Goal: Task Accomplishment & Management: Use online tool/utility

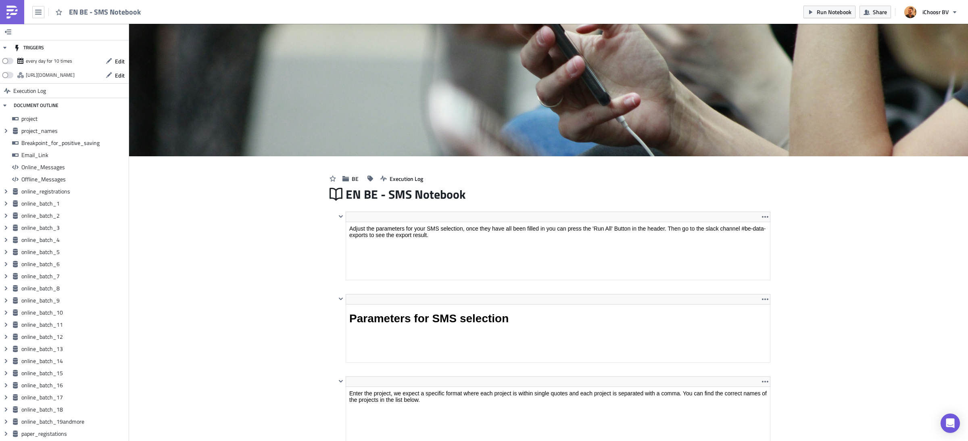
scroll to position [92, 424]
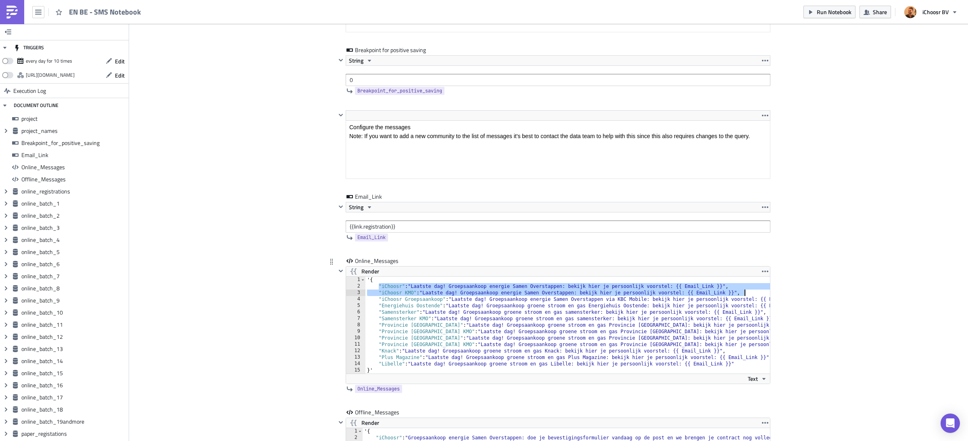
drag, startPoint x: 380, startPoint y: 289, endPoint x: 750, endPoint y: 294, distance: 370.0
click at [750, 294] on div "' { "iChoosr" : "Laatste dag! Groepsaankoop energie Samen Overstappen: bekijk h…" at bounding box center [612, 331] width 494 height 110
type textarea ""Samensterker KMO" : "Laatste dag! Groepsaankoop groene stroom en gas samenster…"
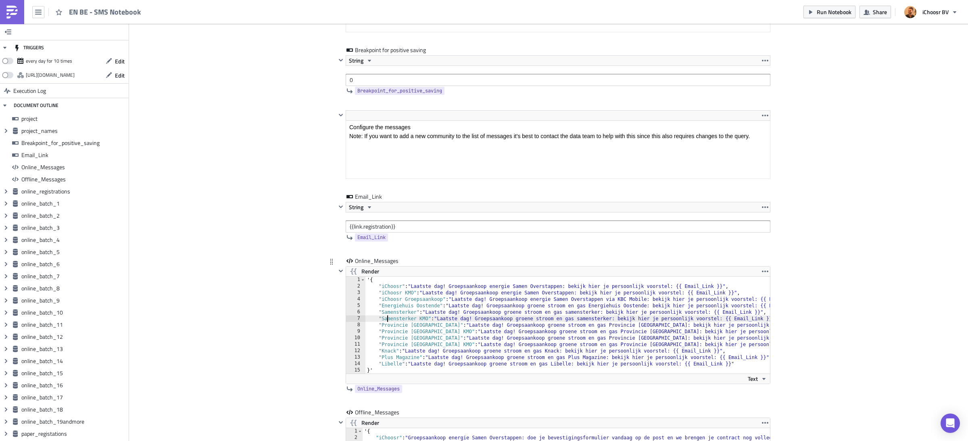
click at [386, 321] on div "' { "iChoosr" : "Laatste dag! Groepsaankoop energie Samen Overstappen: bekijk h…" at bounding box center [612, 331] width 494 height 110
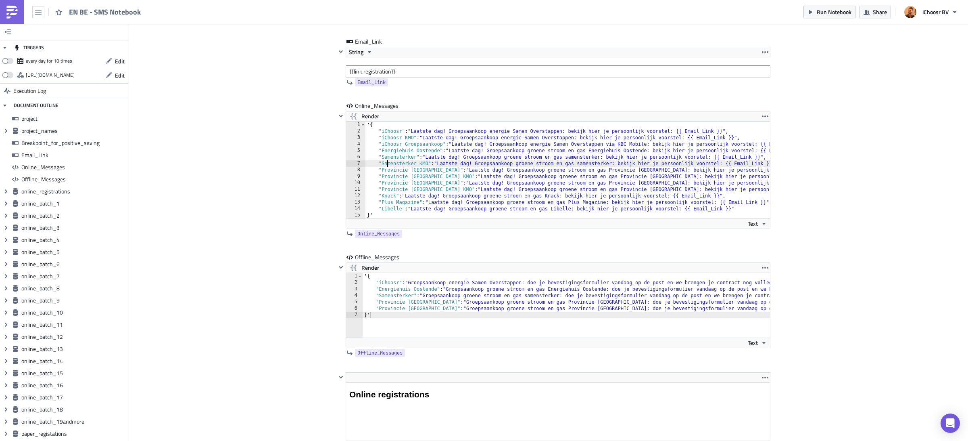
scroll to position [1043, 0]
